Goal: Task Accomplishment & Management: Manage account settings

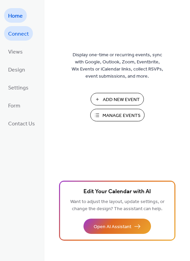
click at [8, 34] on span "Connect" at bounding box center [18, 34] width 21 height 11
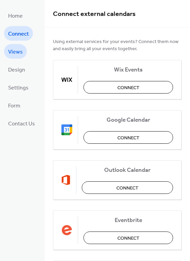
click at [17, 51] on span "Views" at bounding box center [15, 52] width 15 height 11
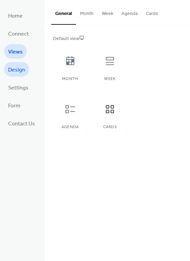
click at [18, 65] on span "Design" at bounding box center [16, 70] width 17 height 11
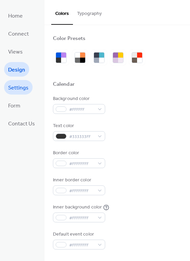
click at [20, 85] on span "Settings" at bounding box center [18, 88] width 20 height 11
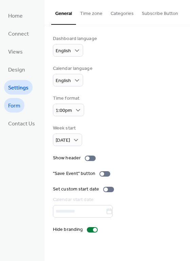
click at [20, 108] on span "Form" at bounding box center [14, 106] width 12 height 11
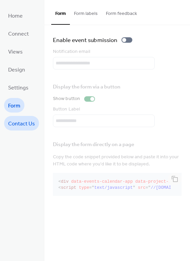
click at [20, 120] on span "Contact Us" at bounding box center [21, 124] width 27 height 11
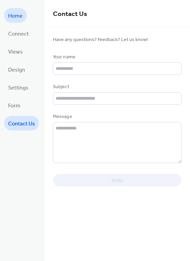
click at [13, 14] on span "Home" at bounding box center [15, 16] width 15 height 11
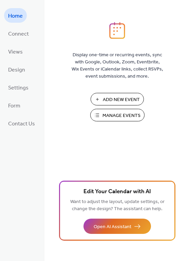
click at [108, 112] on span "Manage Events" at bounding box center [121, 115] width 38 height 7
